Goal: Task Accomplishment & Management: Manage account settings

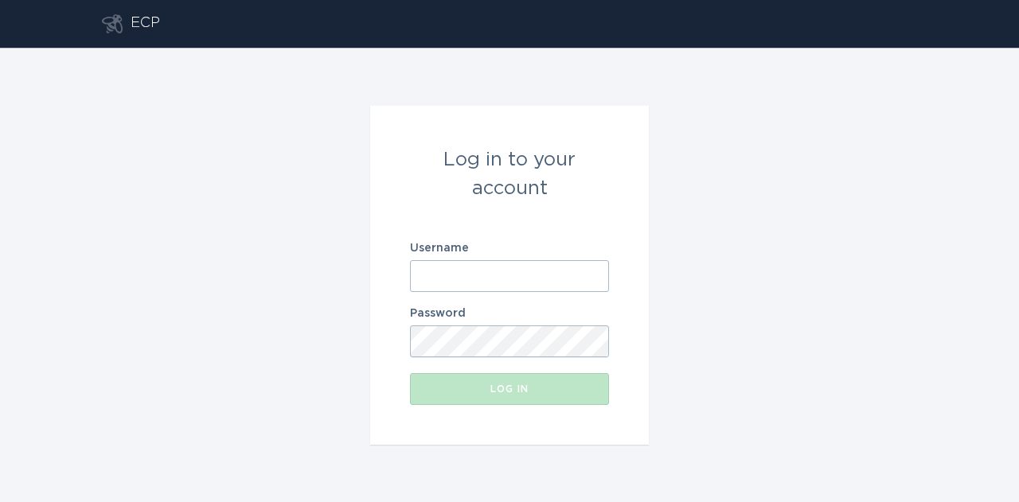
click at [598, 273] on input "Username" at bounding box center [509, 276] width 199 height 32
click at [592, 278] on input "Username" at bounding box center [509, 276] width 199 height 32
click at [485, 282] on input "Username" at bounding box center [509, 276] width 199 height 32
click at [597, 272] on input "Username" at bounding box center [509, 276] width 199 height 32
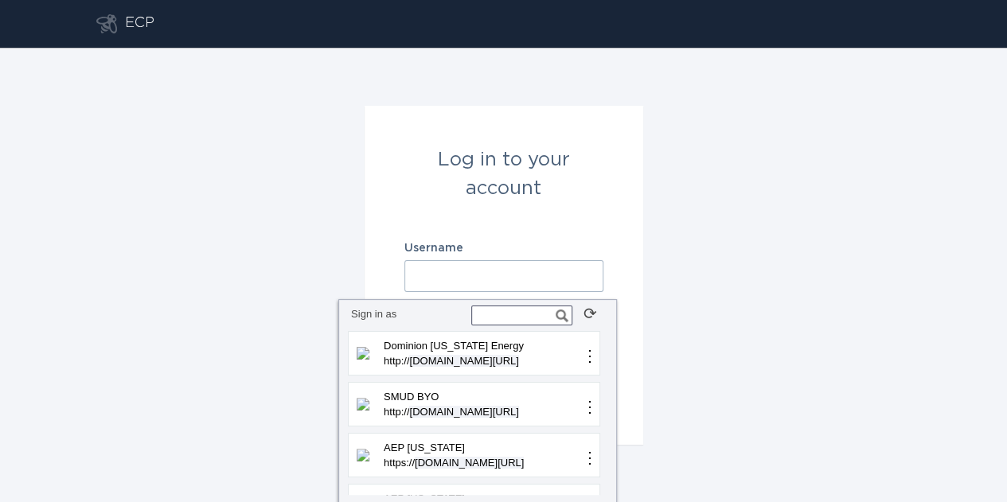
click at [525, 315] on input "text" at bounding box center [521, 316] width 101 height 20
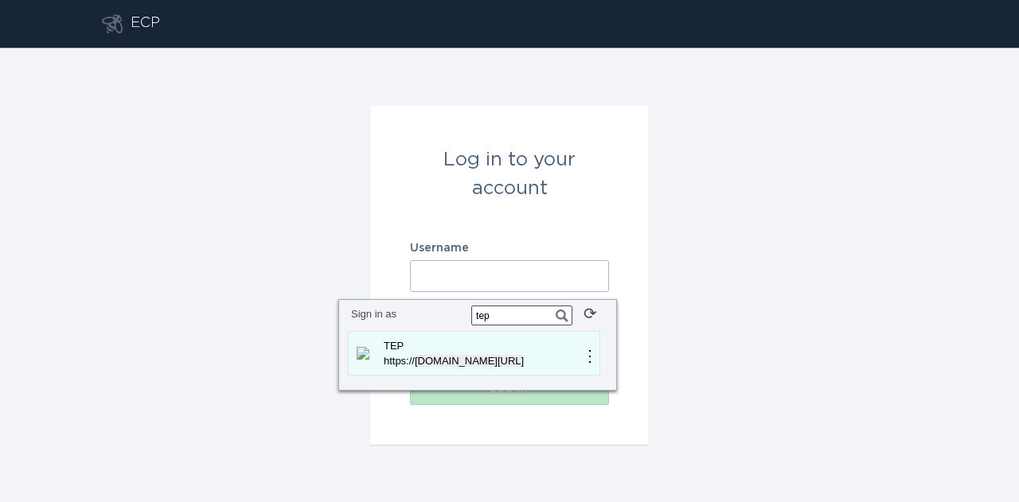
type input "tep"
click at [483, 362] on span "[DOMAIN_NAME][URL]" at bounding box center [469, 361] width 109 height 12
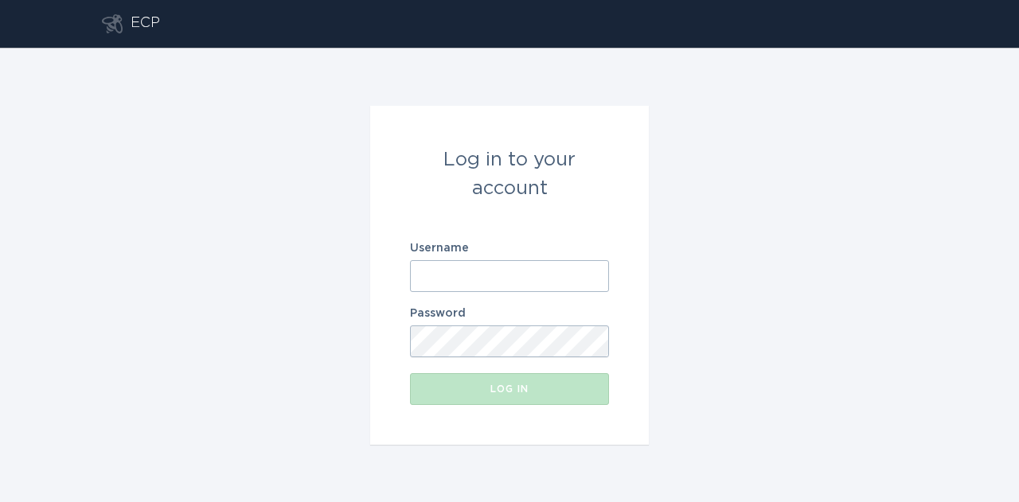
click at [635, 346] on form "Log in to your account Username Password Log in" at bounding box center [509, 275] width 279 height 339
type input "[EMAIL_ADDRESS][DOMAIN_NAME]"
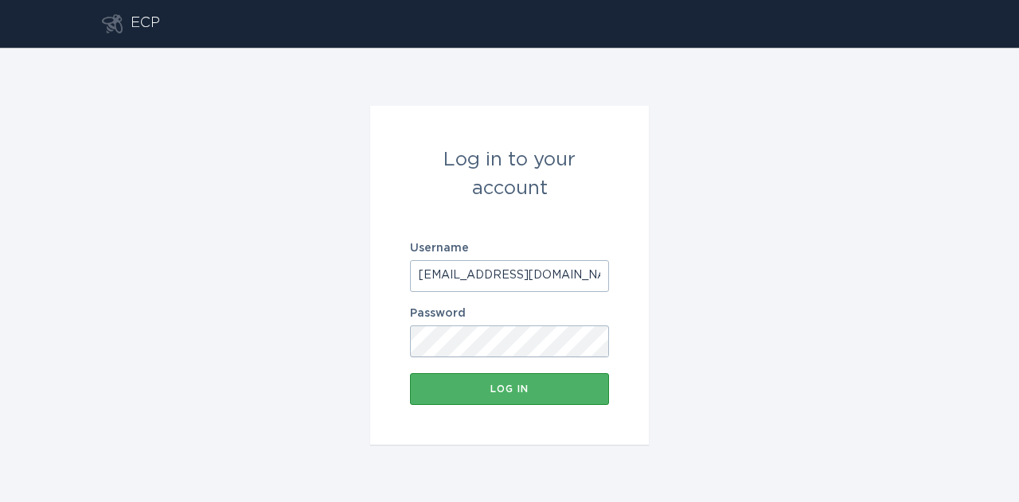
click at [570, 397] on button "Log in" at bounding box center [509, 389] width 199 height 32
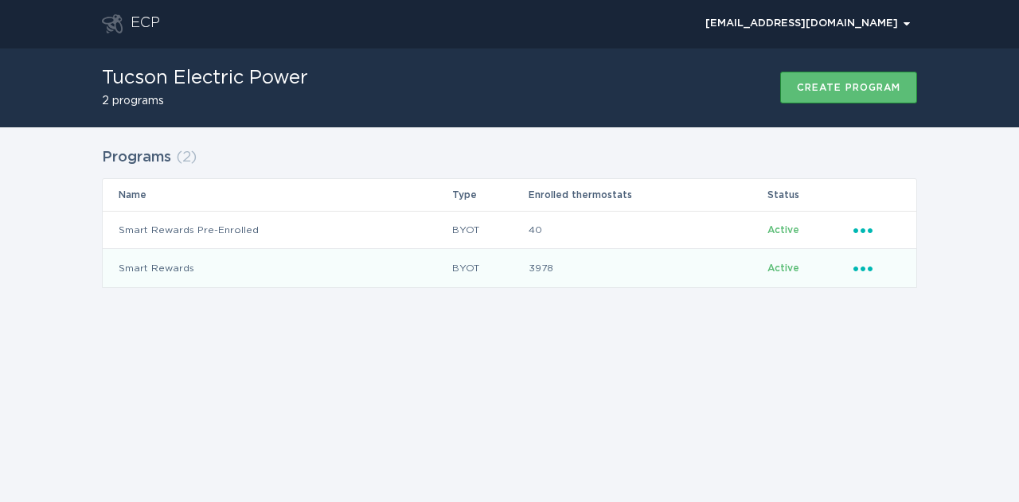
click at [870, 265] on icon "Ellipsis" at bounding box center [865, 267] width 22 height 14
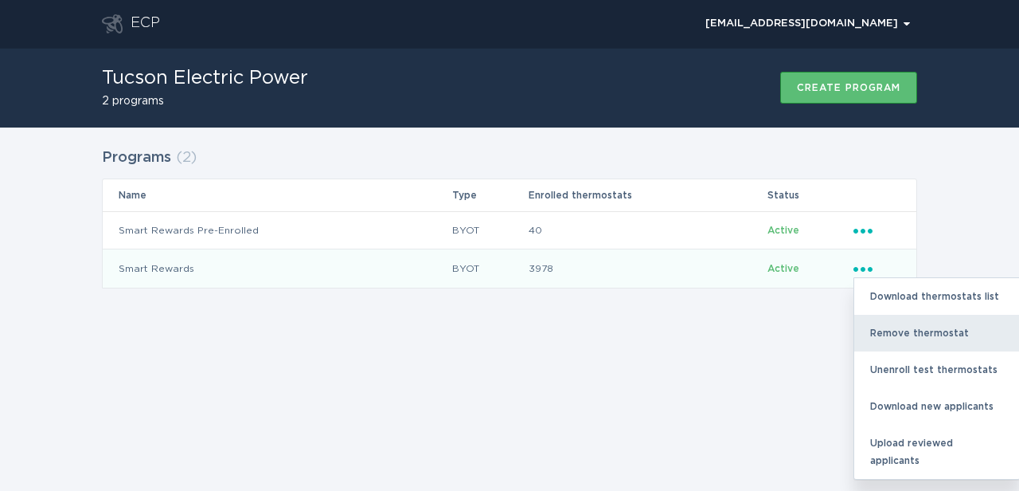
click at [890, 336] on div "Remove thermostat" at bounding box center [937, 333] width 166 height 37
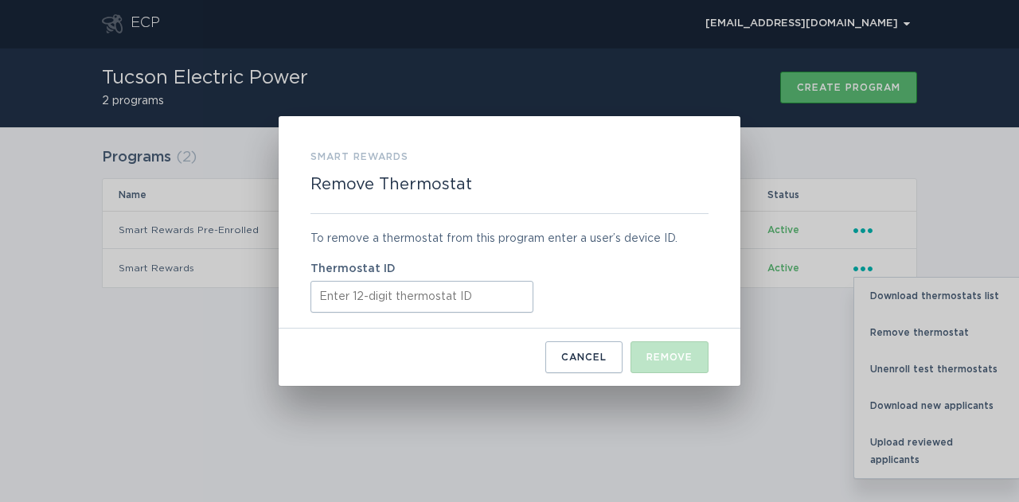
click at [492, 310] on input "Thermostat ID" at bounding box center [422, 297] width 223 height 32
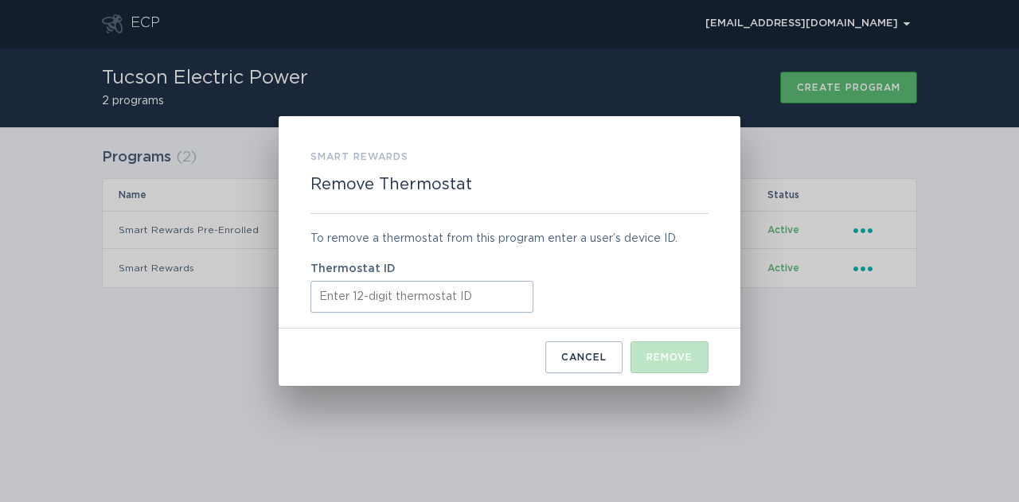
paste input "421894008695"
type input "421894008695"
click at [688, 354] on div "Remove" at bounding box center [670, 358] width 46 height 10
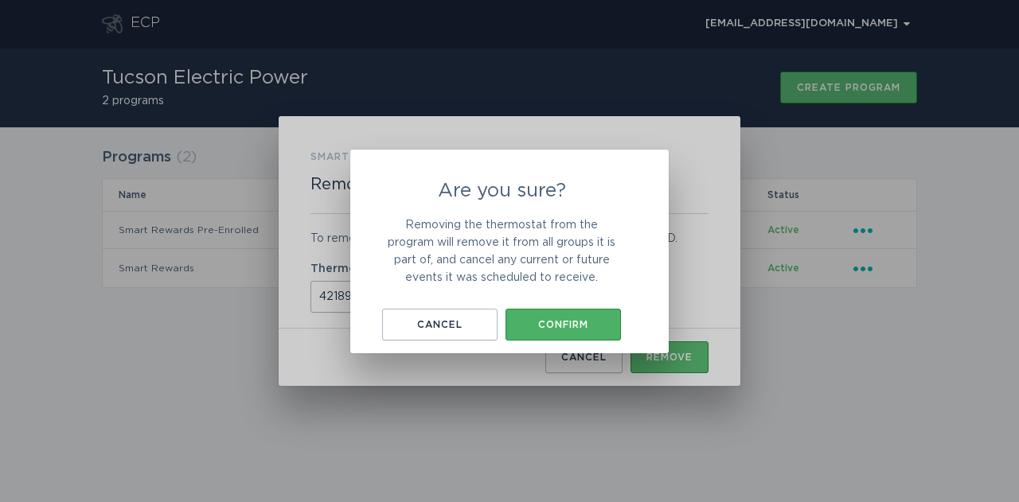
click at [618, 324] on button "Confirm" at bounding box center [563, 325] width 115 height 32
